Goal: Task Accomplishment & Management: Manage account settings

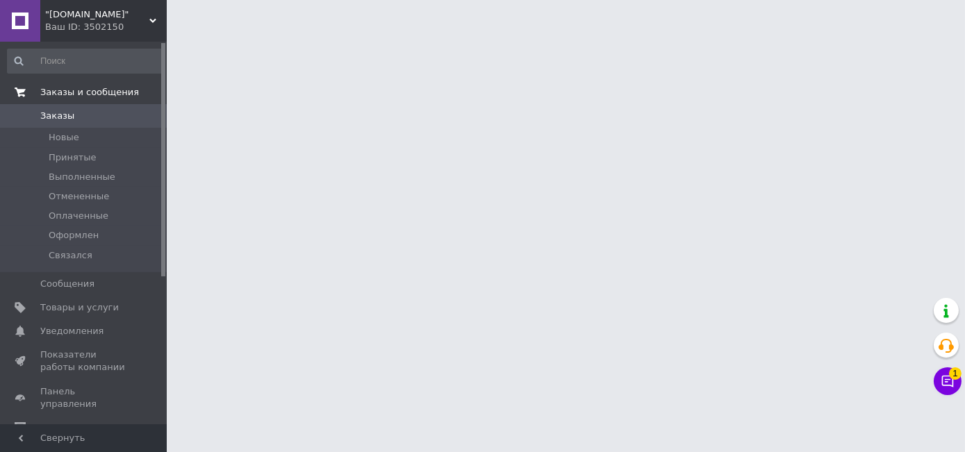
drag, startPoint x: 79, startPoint y: 111, endPoint x: 79, endPoint y: 102, distance: 9.0
click at [79, 112] on span "Заказы" at bounding box center [84, 116] width 88 height 12
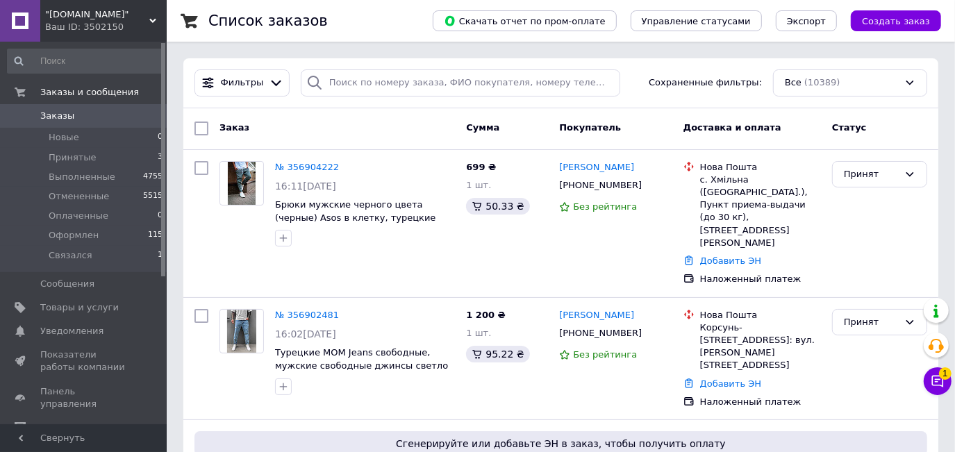
click at [108, 115] on span "Заказы" at bounding box center [84, 116] width 88 height 12
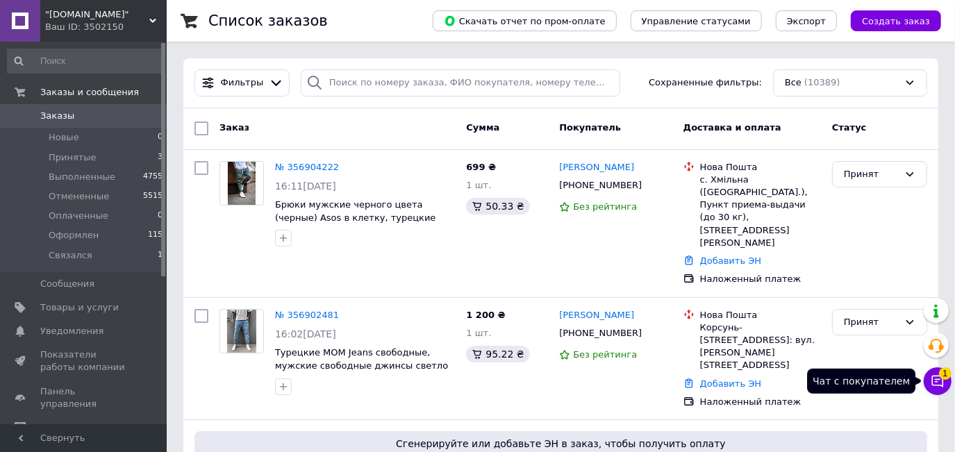
click at [940, 378] on icon at bounding box center [937, 381] width 14 height 14
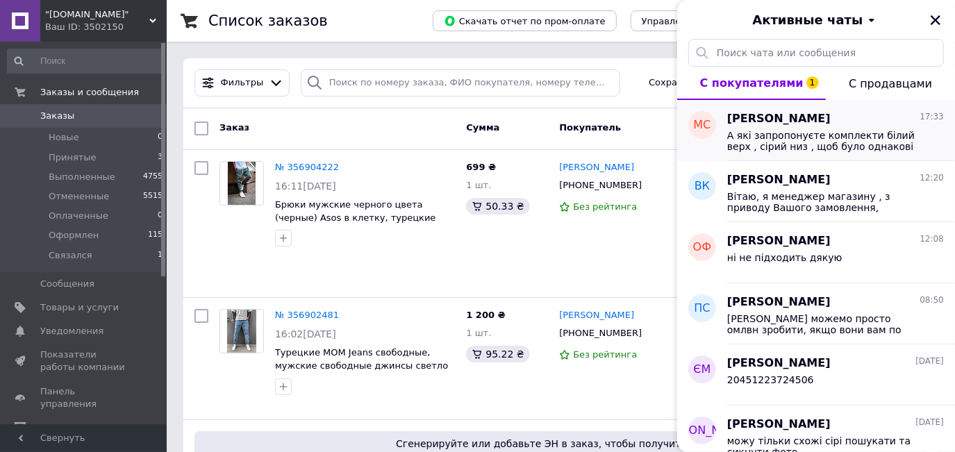
click at [822, 142] on span "А які запропонуєте комплекти білий верх , сірий низ , щоб було однакові" at bounding box center [825, 141] width 197 height 22
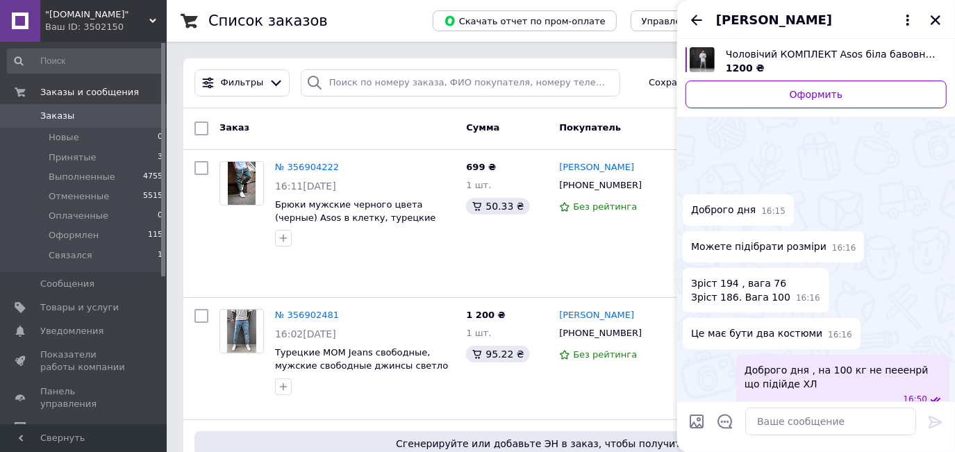
scroll to position [239, 0]
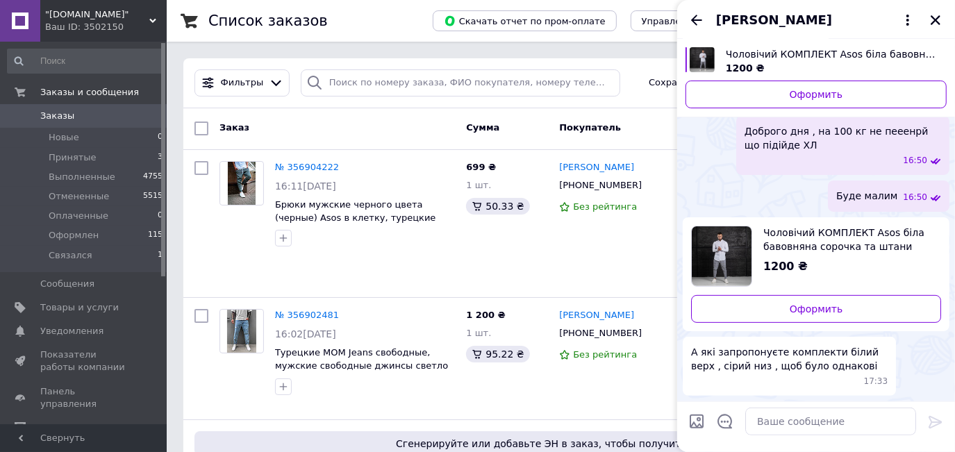
click at [694, 421] on input "Загрузить файлы" at bounding box center [696, 421] width 17 height 17
type input "C:\fakepath\gb1.1024x1024.jpg"
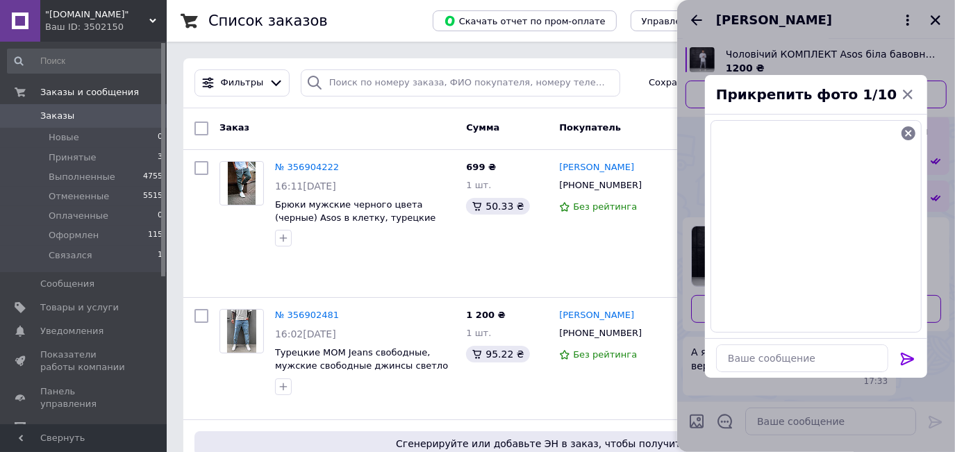
click at [909, 356] on icon at bounding box center [907, 359] width 13 height 12
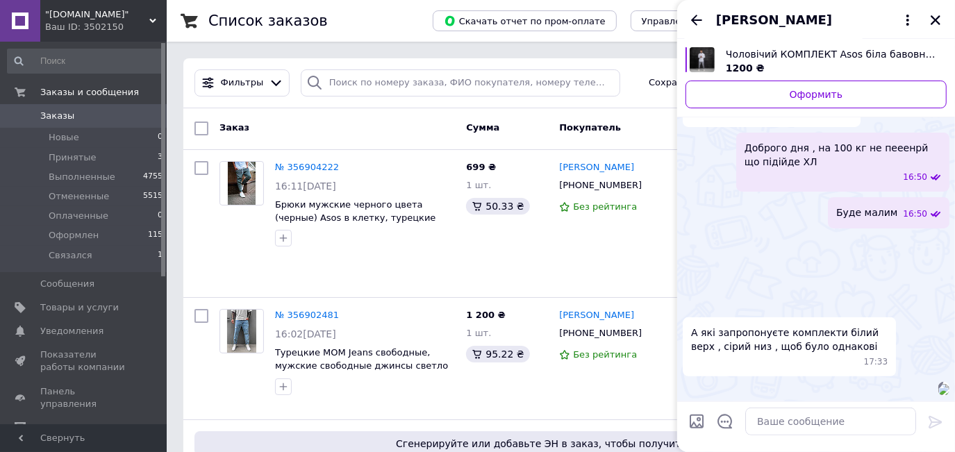
scroll to position [381, 0]
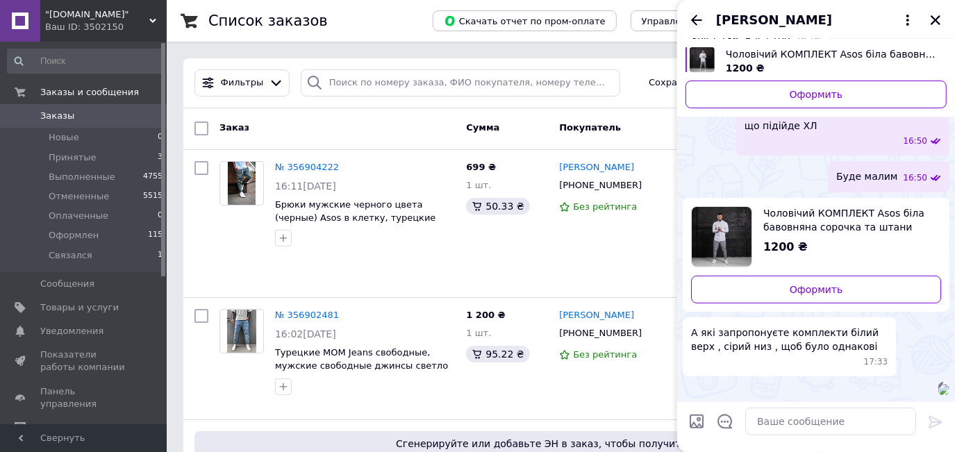
click at [694, 19] on icon "Назад" at bounding box center [696, 20] width 17 height 17
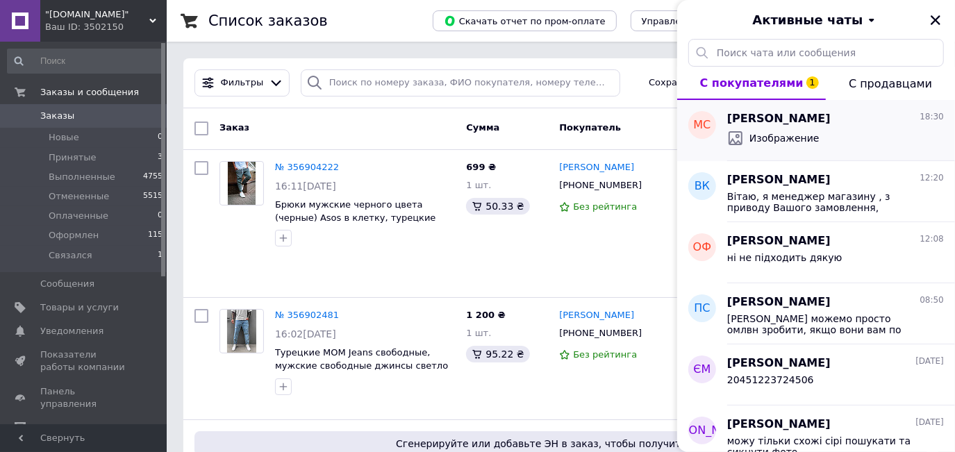
click at [788, 131] on span "Изображение" at bounding box center [784, 138] width 70 height 14
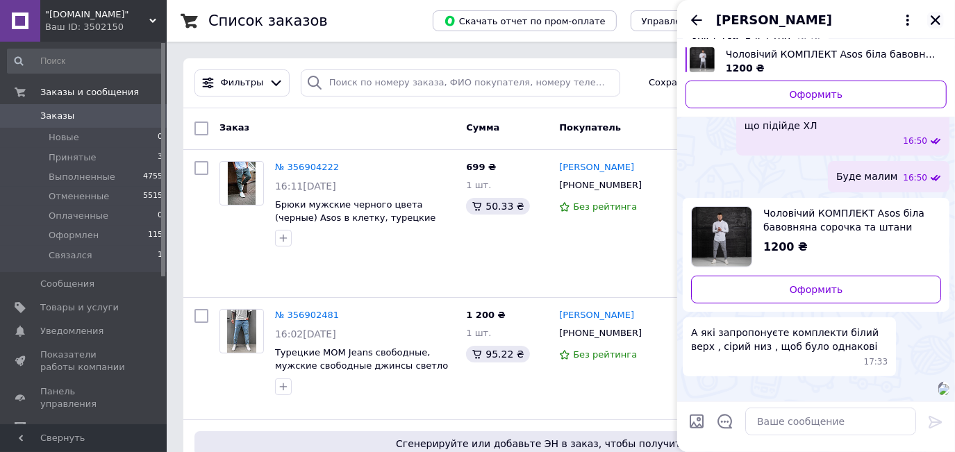
click at [937, 20] on icon "Закрыть" at bounding box center [935, 20] width 12 height 12
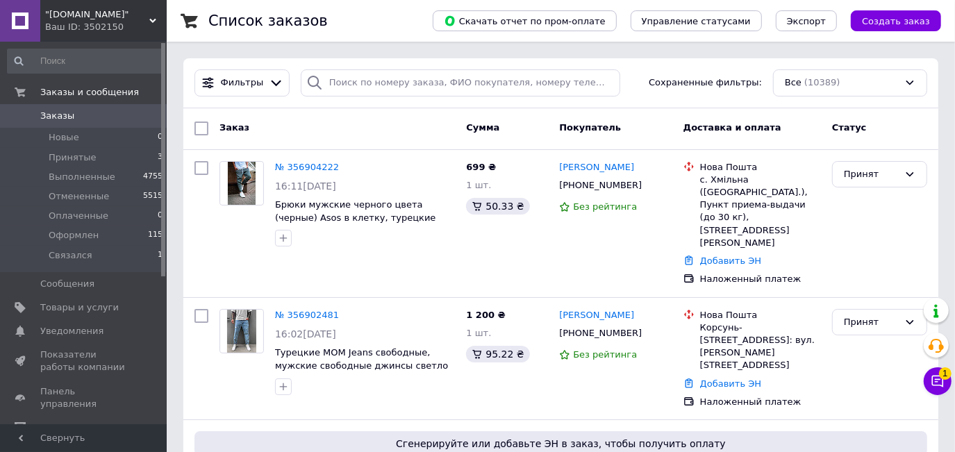
click at [68, 124] on link "Заказы 0" at bounding box center [85, 116] width 171 height 24
click at [598, 192] on div "[PHONE_NUMBER]" at bounding box center [600, 185] width 88 height 18
copy div "380638420158"
click at [866, 169] on div "Принят" at bounding box center [871, 174] width 55 height 15
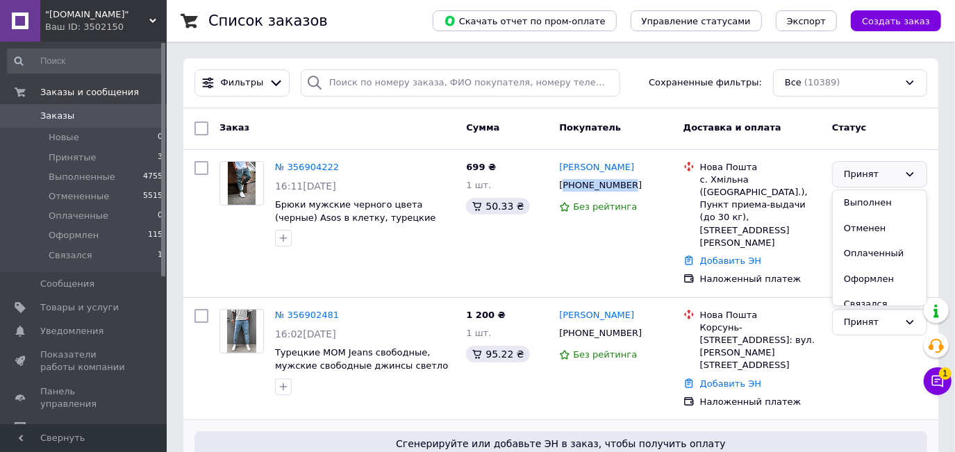
drag, startPoint x: 868, startPoint y: 297, endPoint x: 511, endPoint y: 401, distance: 371.6
click at [867, 297] on li "Связался" at bounding box center [880, 305] width 94 height 26
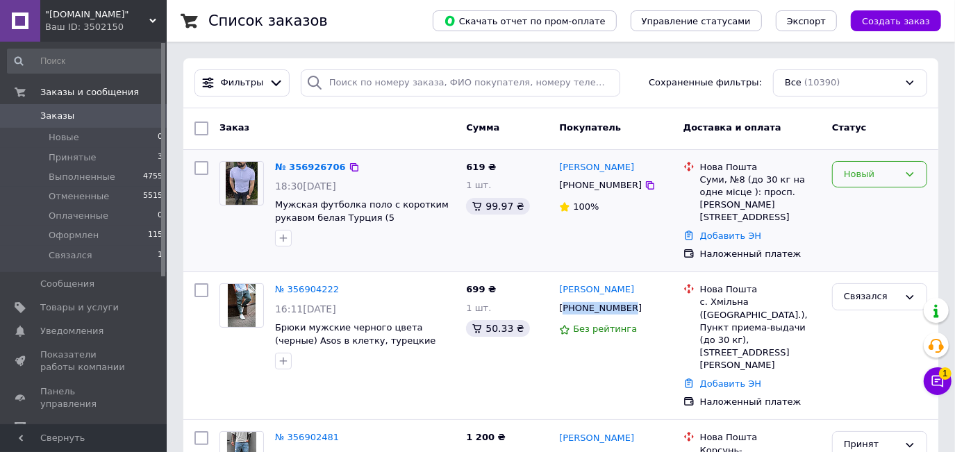
click at [867, 179] on div "Новый" at bounding box center [871, 174] width 55 height 15
click at [867, 203] on li "Принят" at bounding box center [880, 203] width 94 height 26
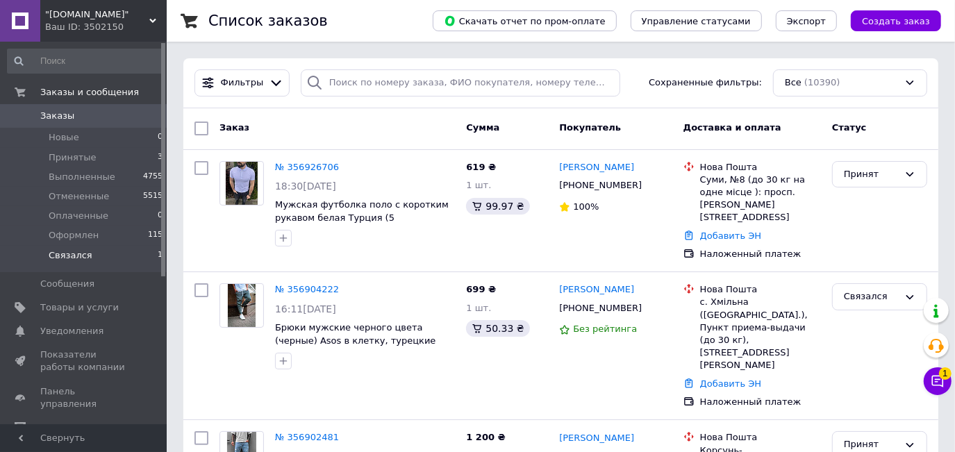
click at [142, 251] on li "Связался 1" at bounding box center [85, 259] width 171 height 26
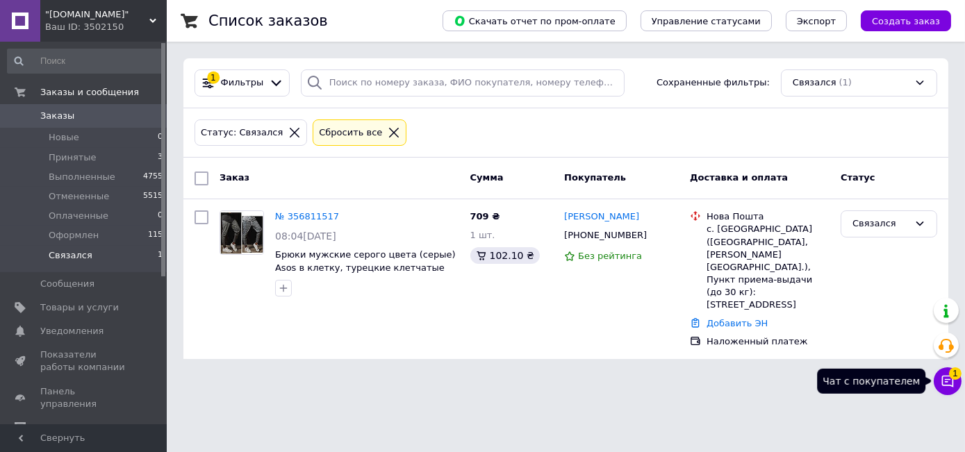
click at [940, 377] on icon at bounding box center [947, 381] width 14 height 14
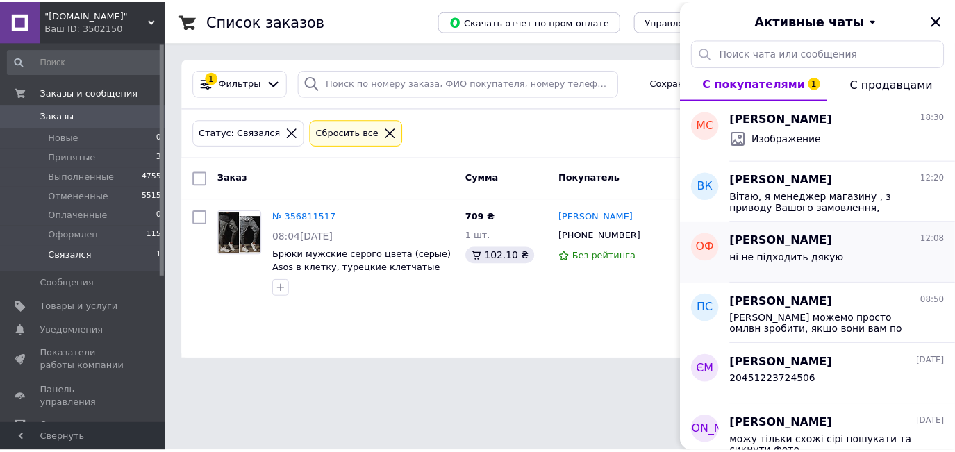
scroll to position [315, 0]
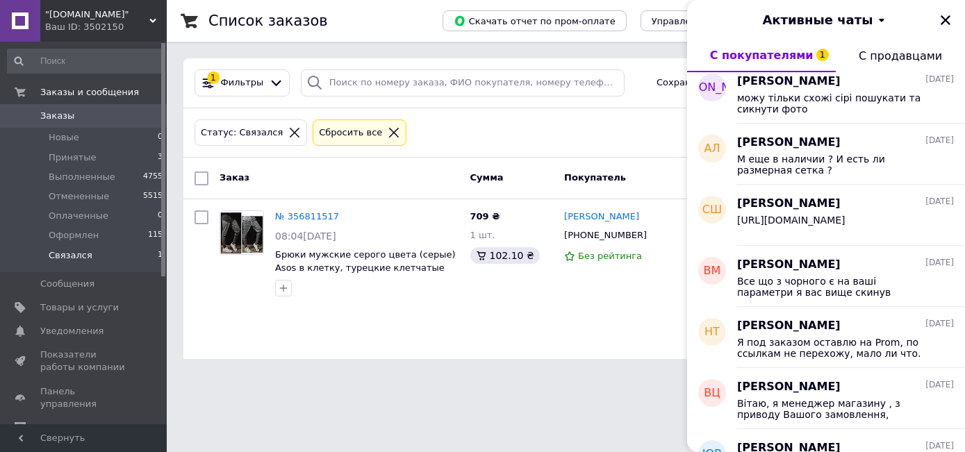
drag, startPoint x: 944, startPoint y: 19, endPoint x: 812, endPoint y: 3, distance: 132.3
click at [942, 19] on icon "Закрыть" at bounding box center [945, 20] width 12 height 12
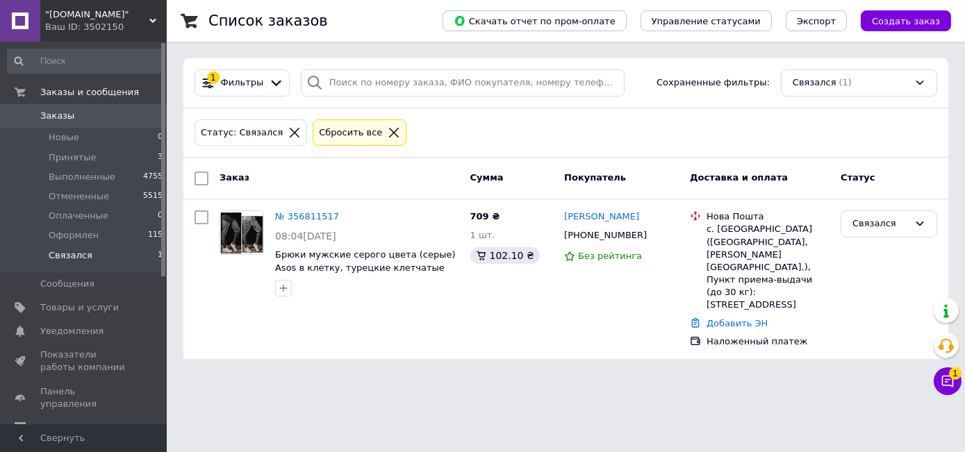
click at [387, 131] on icon at bounding box center [393, 132] width 12 height 12
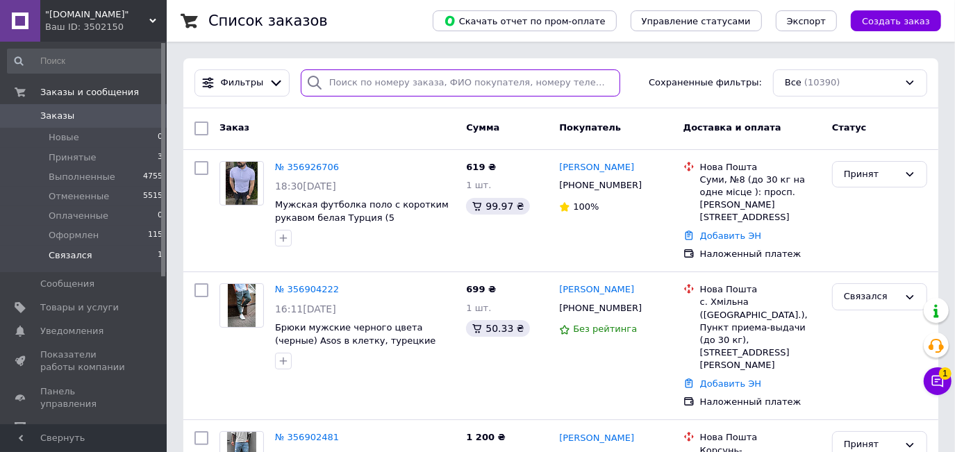
click at [378, 79] on input "search" at bounding box center [460, 82] width 319 height 27
paste input "0683781101"
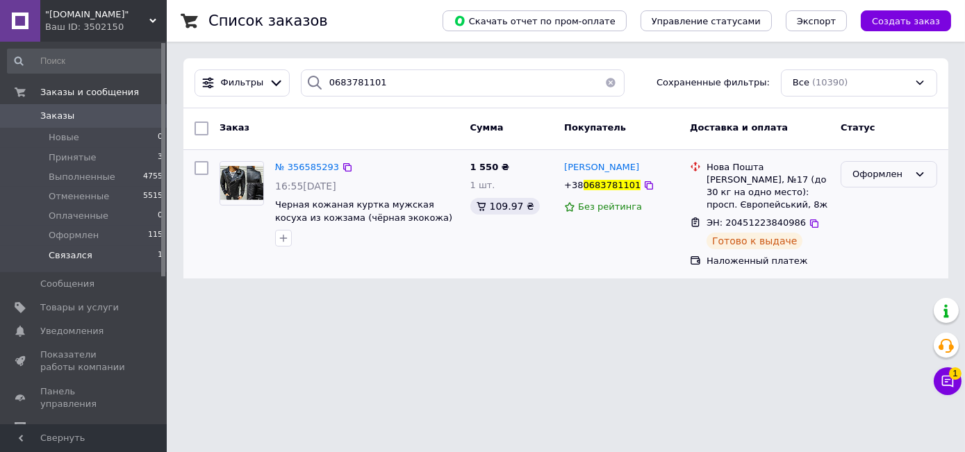
click at [889, 180] on div "Оформлен" at bounding box center [880, 174] width 56 height 15
drag, startPoint x: 879, startPoint y: 229, endPoint x: 421, endPoint y: 369, distance: 479.1
click at [878, 230] on li "Выполнен" at bounding box center [888, 229] width 95 height 26
drag, startPoint x: 249, startPoint y: 85, endPoint x: 208, endPoint y: 56, distance: 50.7
click at [216, 85] on div "Фильтры 0683781101 Сохраненные фильтры: Все (10390)" at bounding box center [565, 82] width 753 height 27
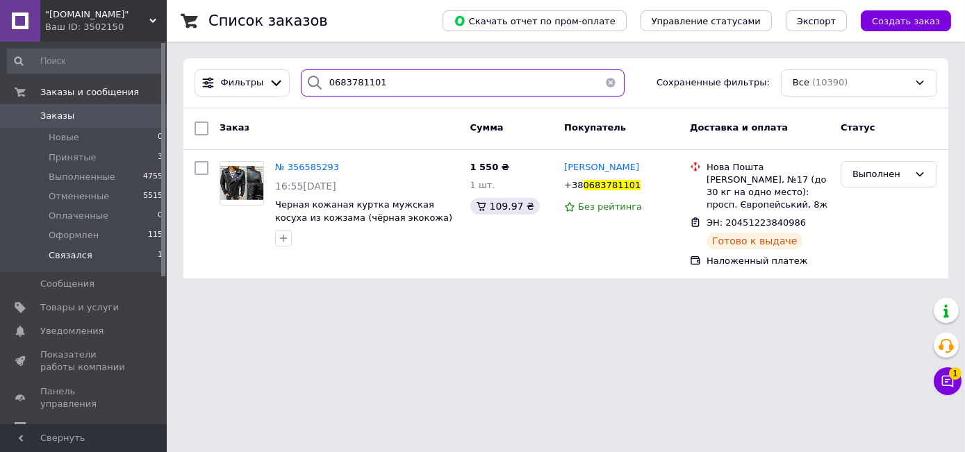
paste input "980004845"
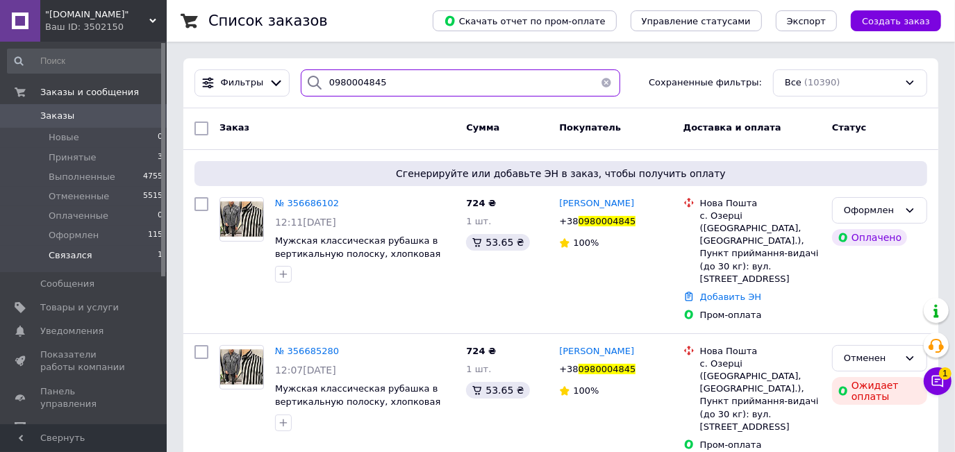
drag, startPoint x: 381, startPoint y: 90, endPoint x: 185, endPoint y: 62, distance: 197.7
click at [224, 78] on div "Фильтры 0980004845 Сохраненные фильтры: Все (10390)" at bounding box center [561, 82] width 744 height 27
paste input "31144208"
type input "0931144208"
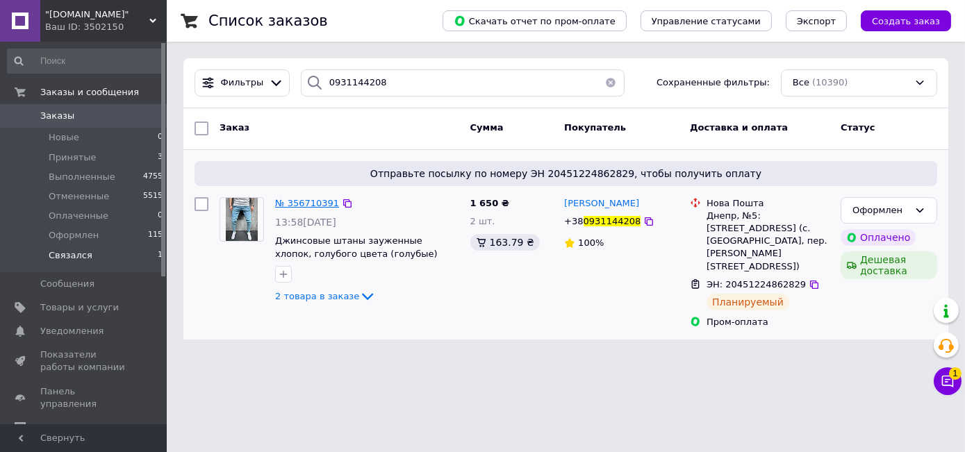
click at [297, 201] on span "№ 356710391" at bounding box center [307, 203] width 64 height 10
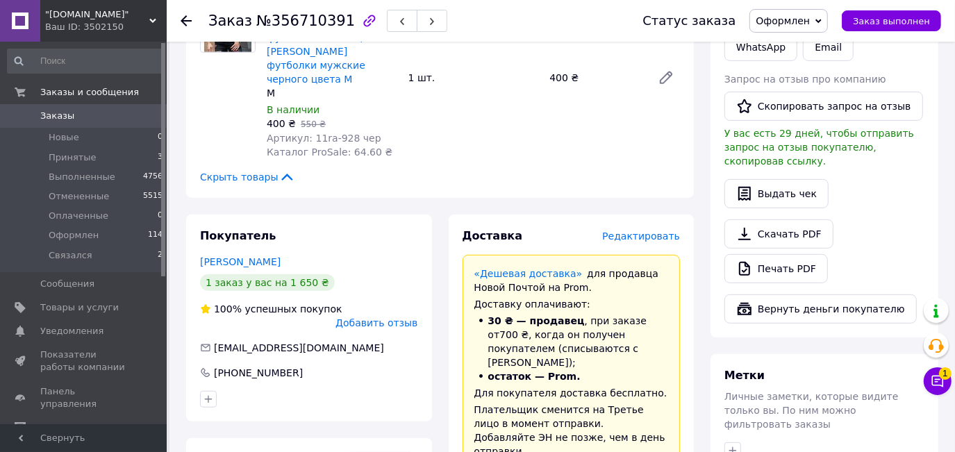
scroll to position [442, 0]
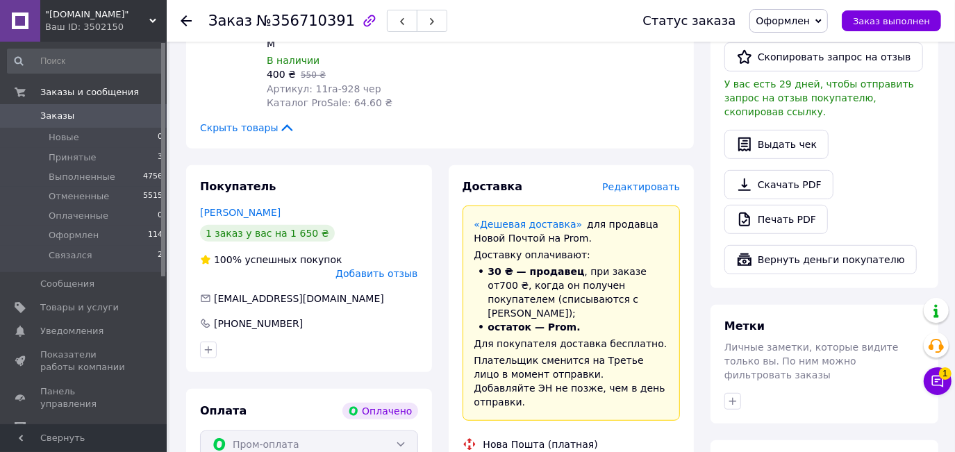
click at [644, 181] on span "Редактировать" at bounding box center [641, 186] width 78 height 11
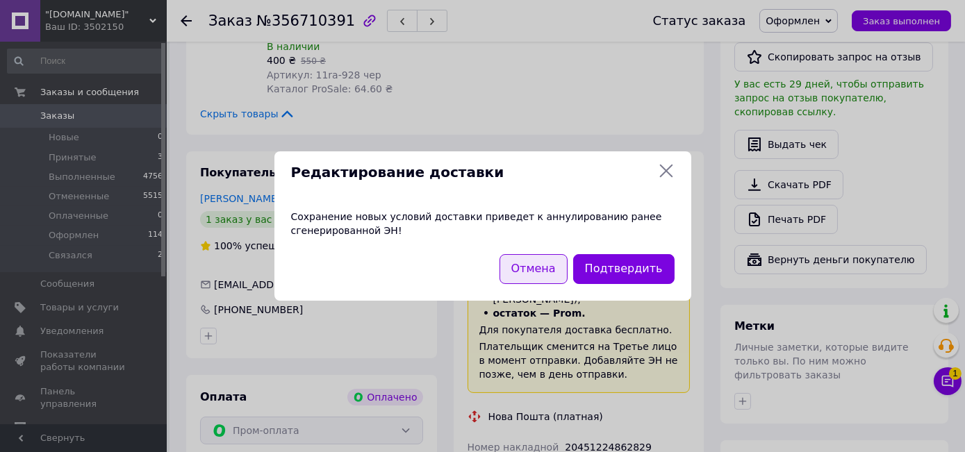
click at [551, 260] on button "Отмена" at bounding box center [533, 269] width 68 height 30
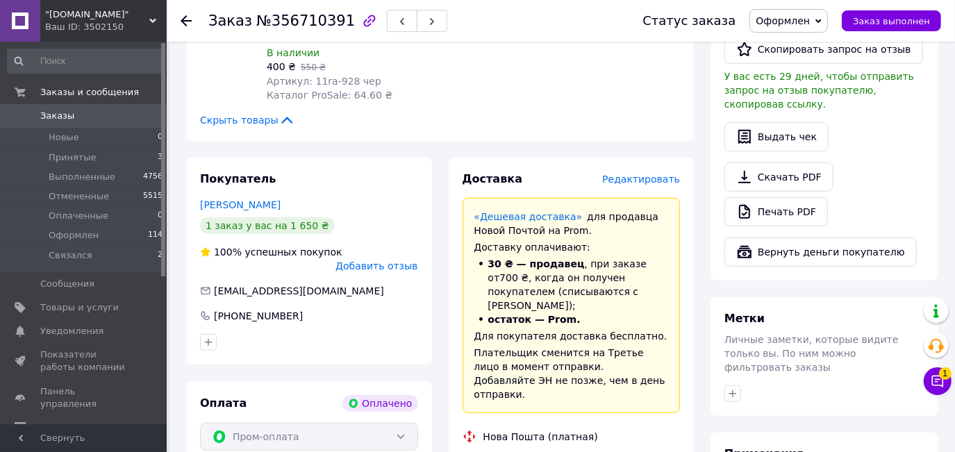
scroll to position [252, 0]
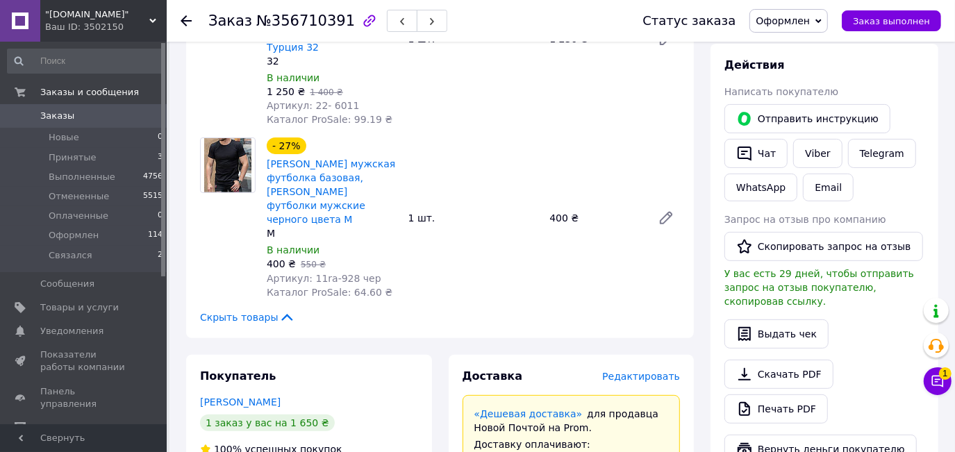
drag, startPoint x: 139, startPoint y: 121, endPoint x: 115, endPoint y: 33, distance: 90.8
click at [139, 122] on span "0" at bounding box center [147, 116] width 38 height 12
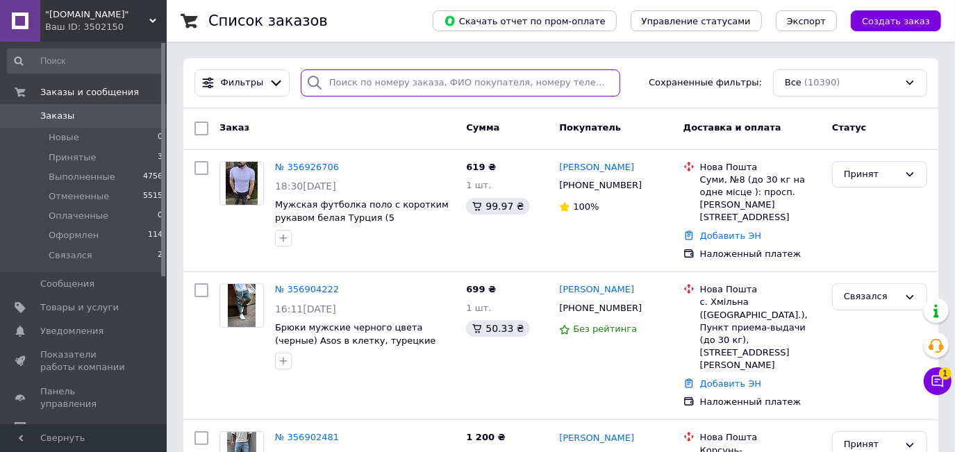
click at [332, 85] on input "search" at bounding box center [460, 82] width 319 height 27
paste input "0936384311"
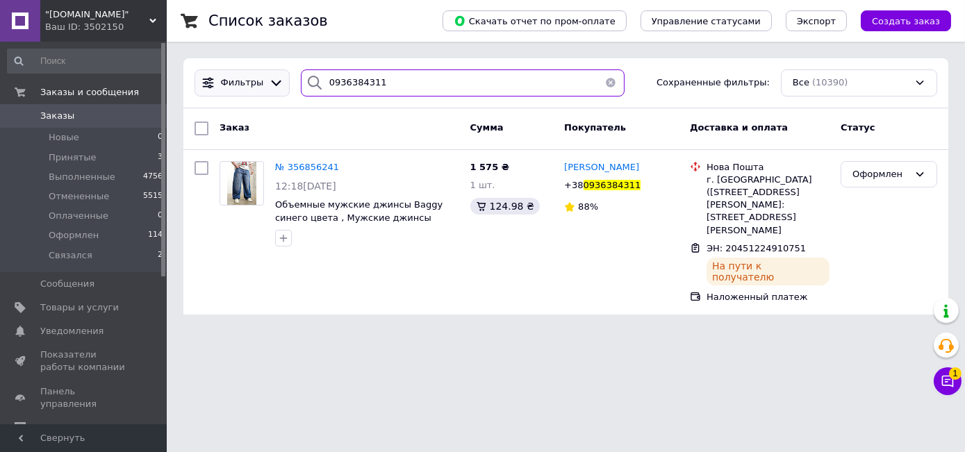
drag, startPoint x: 387, startPoint y: 89, endPoint x: 233, endPoint y: 89, distance: 154.9
click at [242, 89] on div "Фильтры 0936384311 Сохраненные фильтры: Все (10390)" at bounding box center [565, 82] width 753 height 27
paste input "82257930"
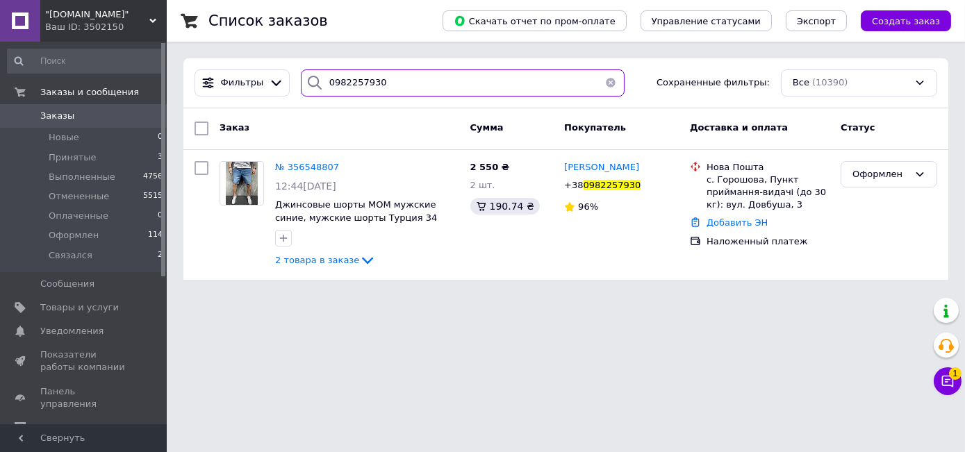
drag, startPoint x: 274, startPoint y: 82, endPoint x: 190, endPoint y: 46, distance: 91.5
click at [218, 76] on div "Фильтры 0982257930 Сохраненные фильтры: Все (10390)" at bounding box center [565, 82] width 753 height 27
paste input "33778270"
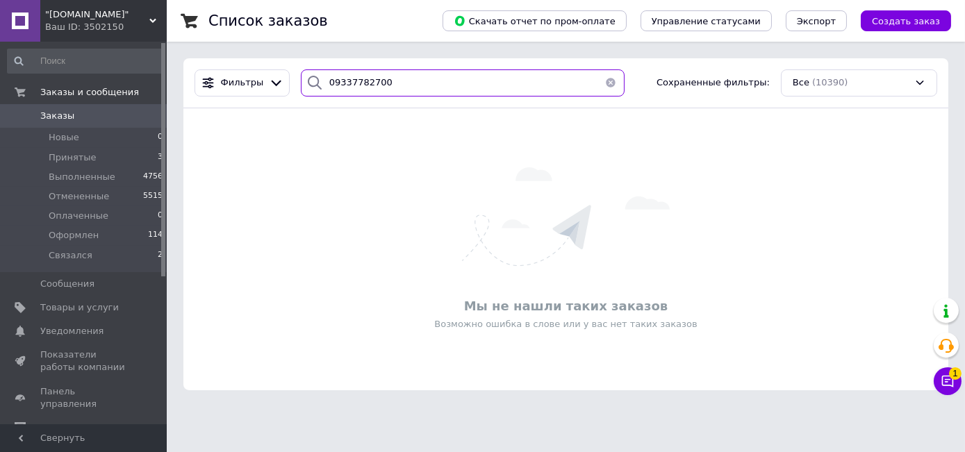
click at [376, 81] on input "09337782700" at bounding box center [463, 82] width 324 height 27
type input "0933778270"
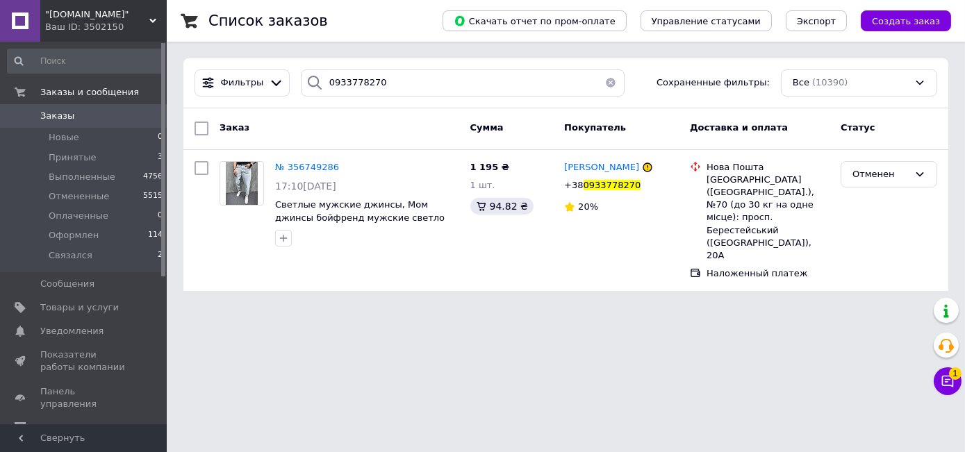
click at [101, 116] on span "Заказы" at bounding box center [84, 116] width 88 height 12
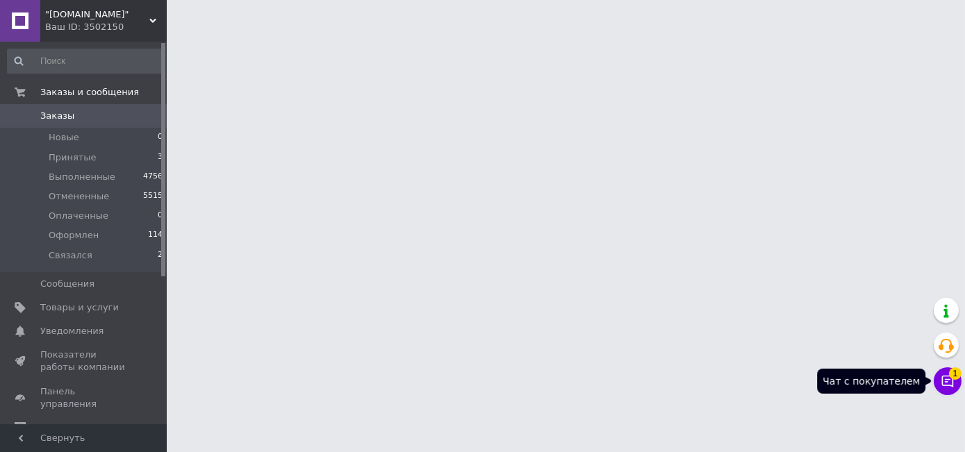
drag, startPoint x: 946, startPoint y: 377, endPoint x: 939, endPoint y: 373, distance: 8.1
click at [946, 376] on icon at bounding box center [947, 381] width 14 height 14
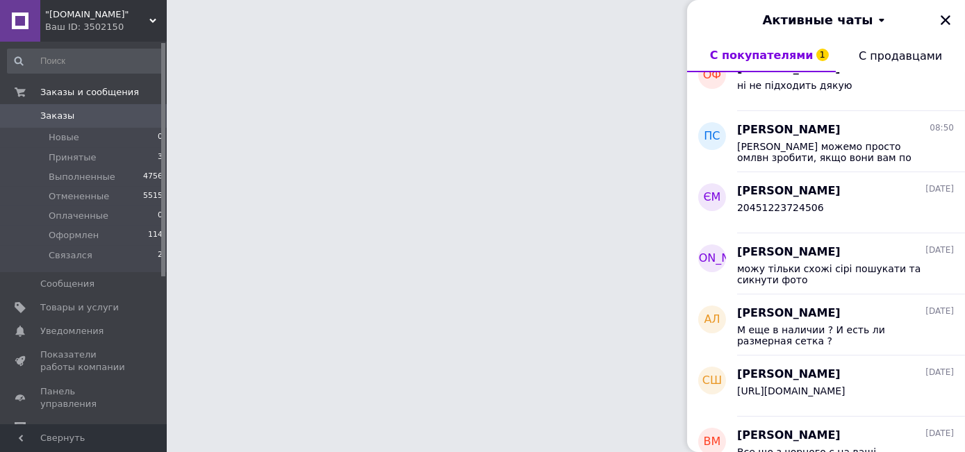
scroll to position [126, 0]
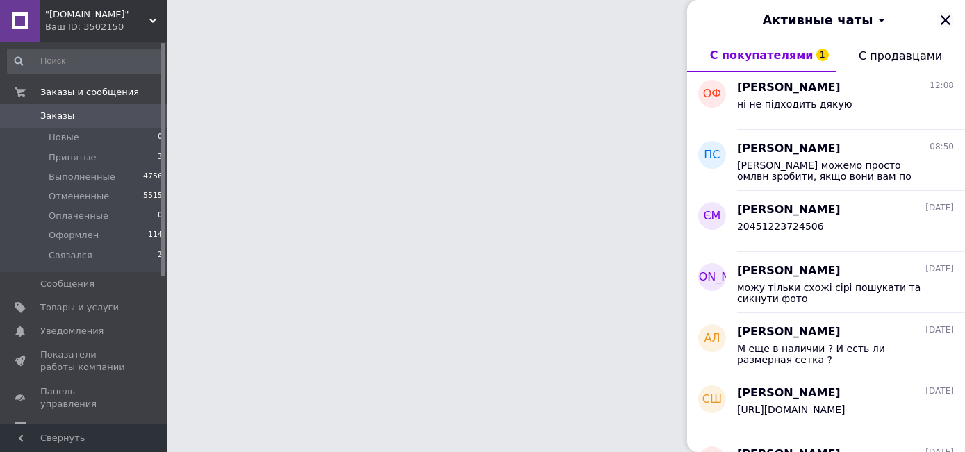
click at [944, 24] on icon "Закрыть" at bounding box center [945, 20] width 12 height 12
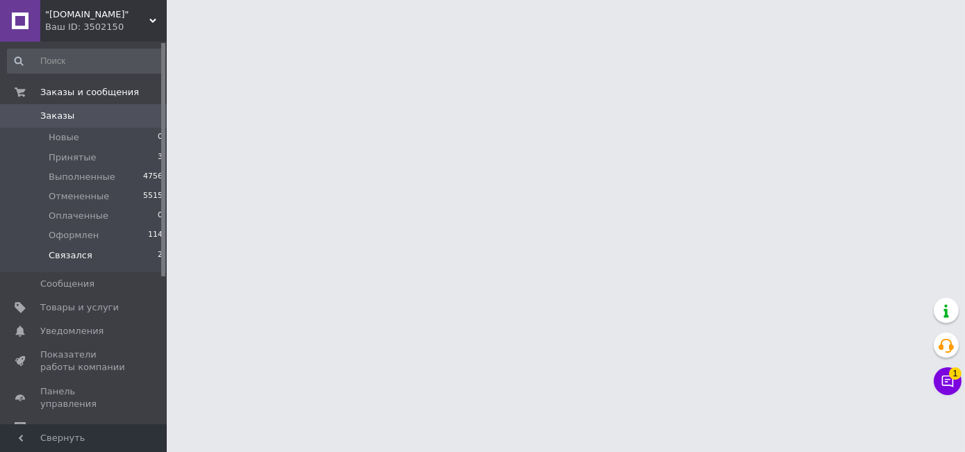
click at [135, 254] on li "Связался 2" at bounding box center [85, 259] width 171 height 26
click at [120, 159] on li "Принятые 3" at bounding box center [85, 157] width 171 height 19
click at [107, 315] on link "Товары и услуги" at bounding box center [85, 308] width 171 height 24
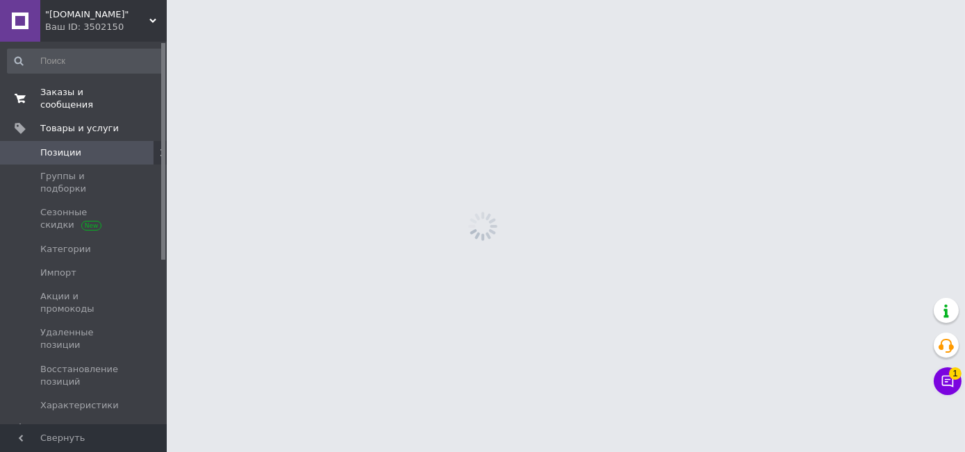
click at [97, 94] on span "Заказы и сообщения" at bounding box center [84, 98] width 88 height 25
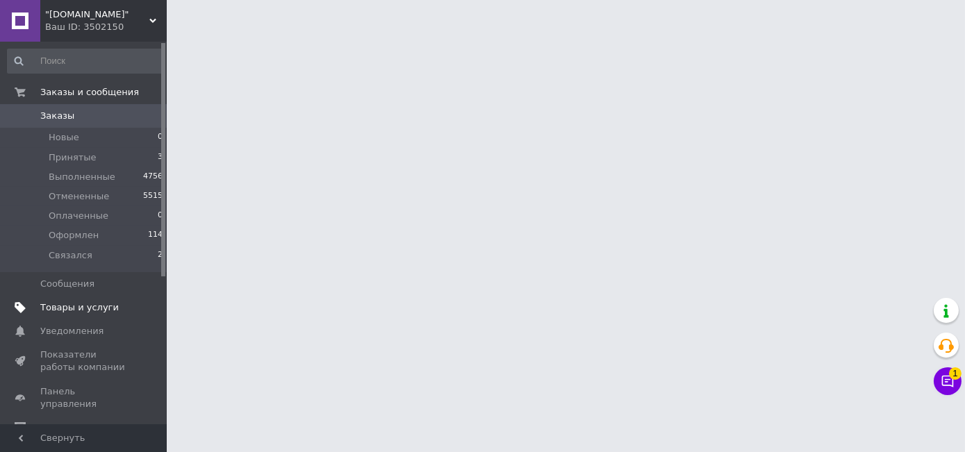
click at [101, 310] on span "Товары и услуги" at bounding box center [79, 307] width 78 height 12
